Goal: Task Accomplishment & Management: Use online tool/utility

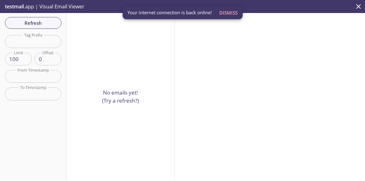
scroll to position [23, 0]
click at [42, 24] on span "Refresh" at bounding box center [33, 23] width 47 height 8
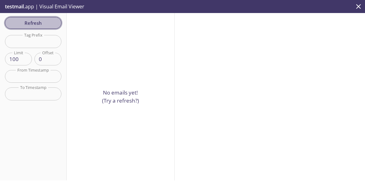
click at [34, 25] on span "Refresh" at bounding box center [33, 23] width 47 height 8
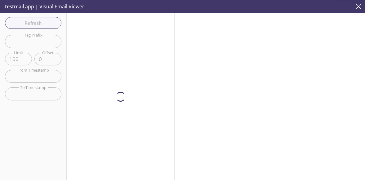
click at [41, 23] on span "Refresh" at bounding box center [33, 23] width 47 height 8
drag, startPoint x: 41, startPoint y: 23, endPoint x: 98, endPoint y: 16, distance: 57.8
click at [41, 23] on div "Refresh Filters Tag Prefix Tag Prefix Limit 100 Limit Offset 0 Offset From Time…" at bounding box center [33, 96] width 67 height 167
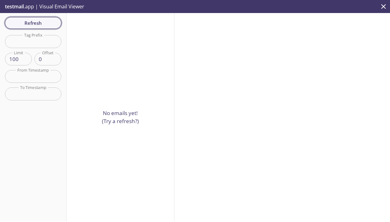
click at [50, 23] on span "Refresh" at bounding box center [33, 23] width 47 height 8
click at [111, 121] on p "No emails yet! (Try a refresh?)" at bounding box center [120, 117] width 37 height 16
click at [365, 7] on icon "close" at bounding box center [384, 6] width 5 height 5
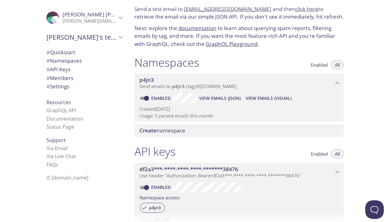
drag, startPoint x: 261, startPoint y: 10, endPoint x: 198, endPoint y: 9, distance: 62.3
click at [198, 9] on div at bounding box center [195, 5] width 390 height 10
drag, startPoint x: 261, startPoint y: 10, endPoint x: 186, endPoint y: 11, distance: 75.7
click at [186, 11] on p "Send a test email to [EMAIL_ADDRESS][DOMAIN_NAME] and then click here to retrie…" at bounding box center [240, 13] width 210 height 16
copy p "[EMAIL_ADDRESS][DOMAIN_NAME]"
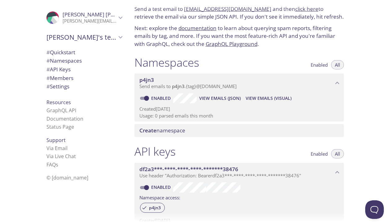
click at [294, 9] on div at bounding box center [195, 5] width 390 height 10
click at [296, 11] on link "click here" at bounding box center [307, 8] width 23 height 7
click at [263, 99] on span "View Emails (Visual)" at bounding box center [269, 98] width 46 height 7
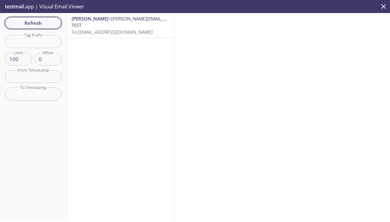
click at [45, 22] on span "Refresh" at bounding box center [33, 23] width 47 height 8
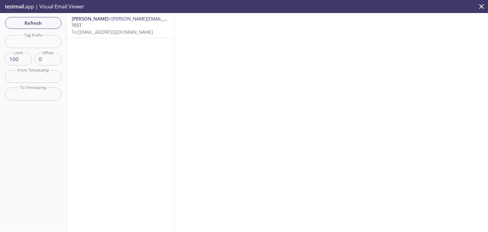
click at [365, 6] on icon "close" at bounding box center [481, 6] width 5 height 5
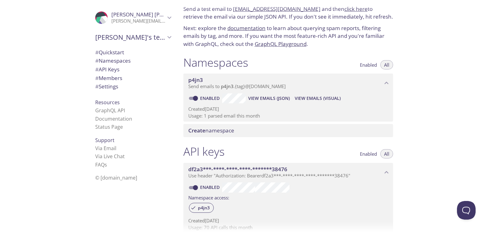
click at [314, 95] on span "View Emails (Visual)" at bounding box center [318, 98] width 46 height 7
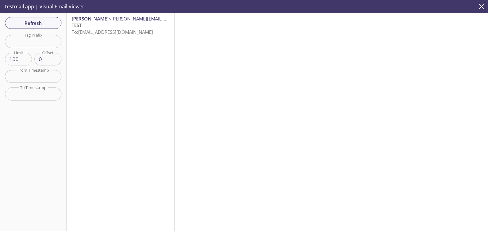
click at [365, 7] on icon "close" at bounding box center [481, 6] width 8 height 8
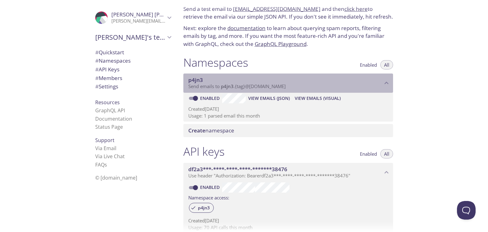
drag, startPoint x: 310, startPoint y: 87, endPoint x: 222, endPoint y: 86, distance: 87.5
click at [222, 86] on p "Send emails to p4jn3 . {tag} @[DOMAIN_NAME]" at bounding box center [285, 86] width 194 height 6
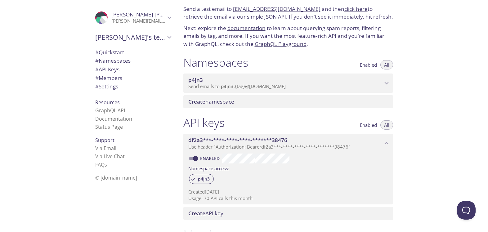
drag, startPoint x: 232, startPoint y: 10, endPoint x: 309, endPoint y: 9, distance: 76.9
click at [309, 9] on div at bounding box center [244, 5] width 488 height 10
drag, startPoint x: 309, startPoint y: 9, endPoint x: 263, endPoint y: 7, distance: 45.9
click at [263, 7] on div at bounding box center [244, 5] width 488 height 10
drag, startPoint x: 310, startPoint y: 10, endPoint x: 234, endPoint y: 11, distance: 76.3
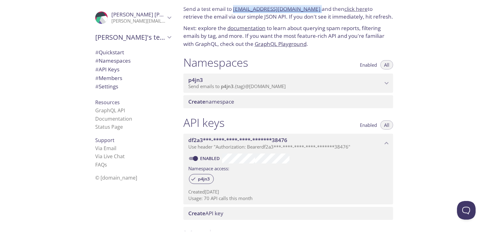
click at [234, 11] on p "Send a test email to [EMAIL_ADDRESS][DOMAIN_NAME] and then click here to retrie…" at bounding box center [288, 13] width 210 height 16
copy p "[EMAIL_ADDRESS][DOMAIN_NAME]"
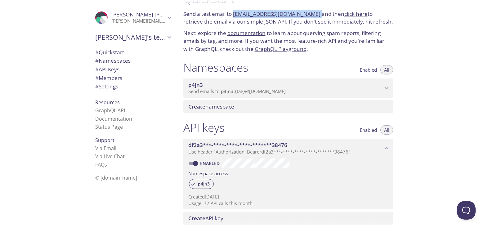
scroll to position [46, 0]
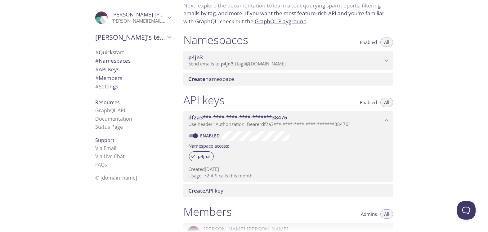
click at [286, 63] on span "Send emails to p4jn3 . {tag} @[DOMAIN_NAME]" at bounding box center [236, 63] width 97 height 6
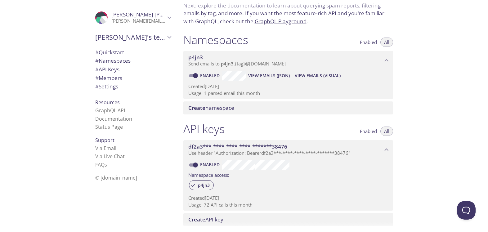
click at [319, 74] on span "View Emails (Visual)" at bounding box center [318, 75] width 46 height 7
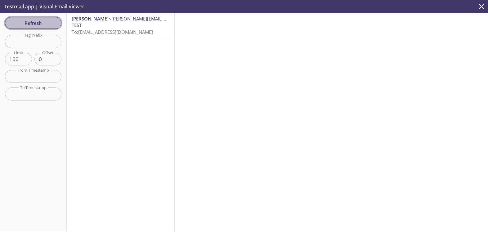
click at [30, 25] on span "Refresh" at bounding box center [33, 23] width 47 height 8
